Goal: Complete application form

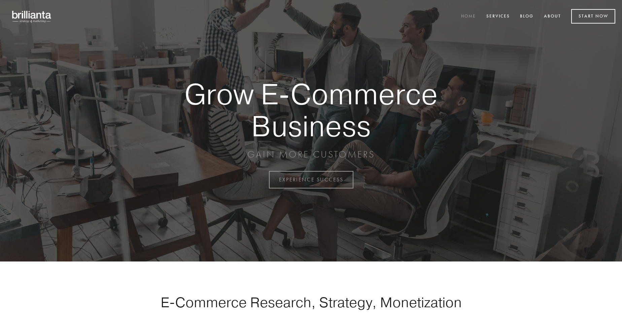
scroll to position [1764, 0]
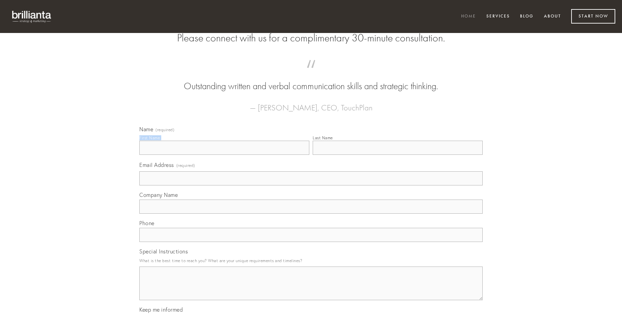
type input "[PERSON_NAME]"
click at [398, 155] on input "Last Name" at bounding box center [398, 148] width 170 height 14
type input "[PERSON_NAME]"
click at [311, 185] on input "Email Address (required)" at bounding box center [310, 178] width 343 height 14
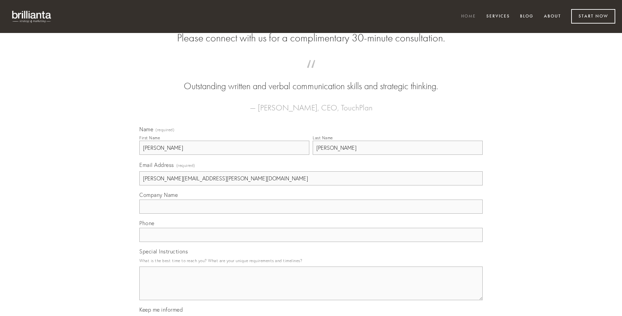
type input "[PERSON_NAME][EMAIL_ADDRESS][PERSON_NAME][DOMAIN_NAME]"
click at [311, 214] on input "Company Name" at bounding box center [310, 207] width 343 height 14
type input "arca"
click at [311, 242] on input "text" at bounding box center [310, 235] width 343 height 14
click at [311, 289] on textarea "Special Instructions" at bounding box center [310, 284] width 343 height 34
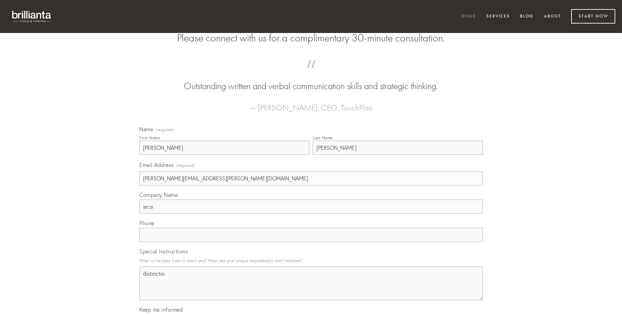
type textarea "distinctio"
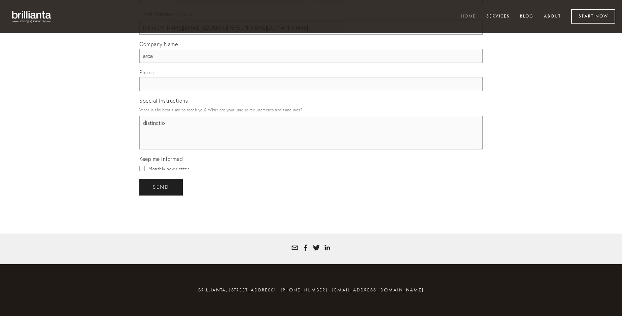
click at [162, 187] on span "send" at bounding box center [161, 187] width 16 height 6
